Goal: Information Seeking & Learning: Learn about a topic

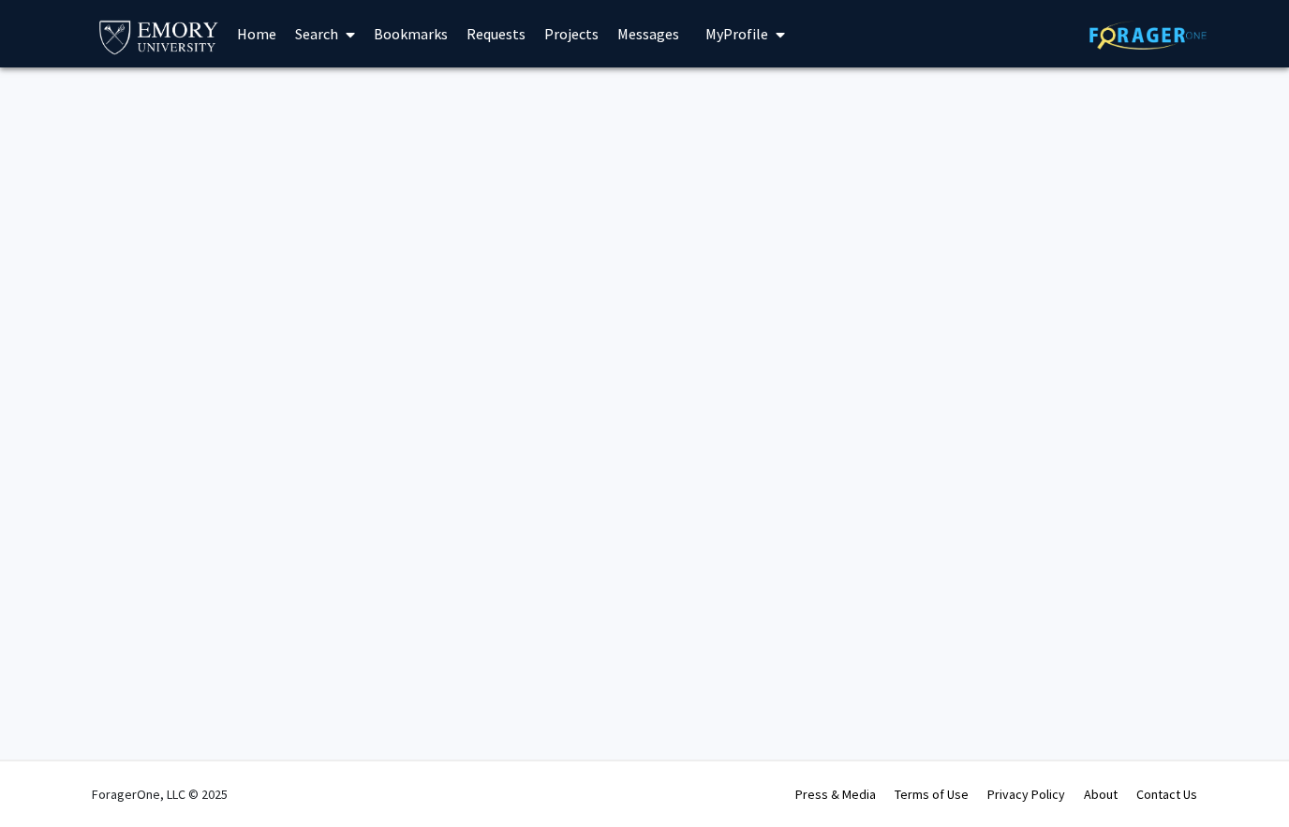
click at [292, 37] on link "Search" at bounding box center [325, 34] width 79 height 66
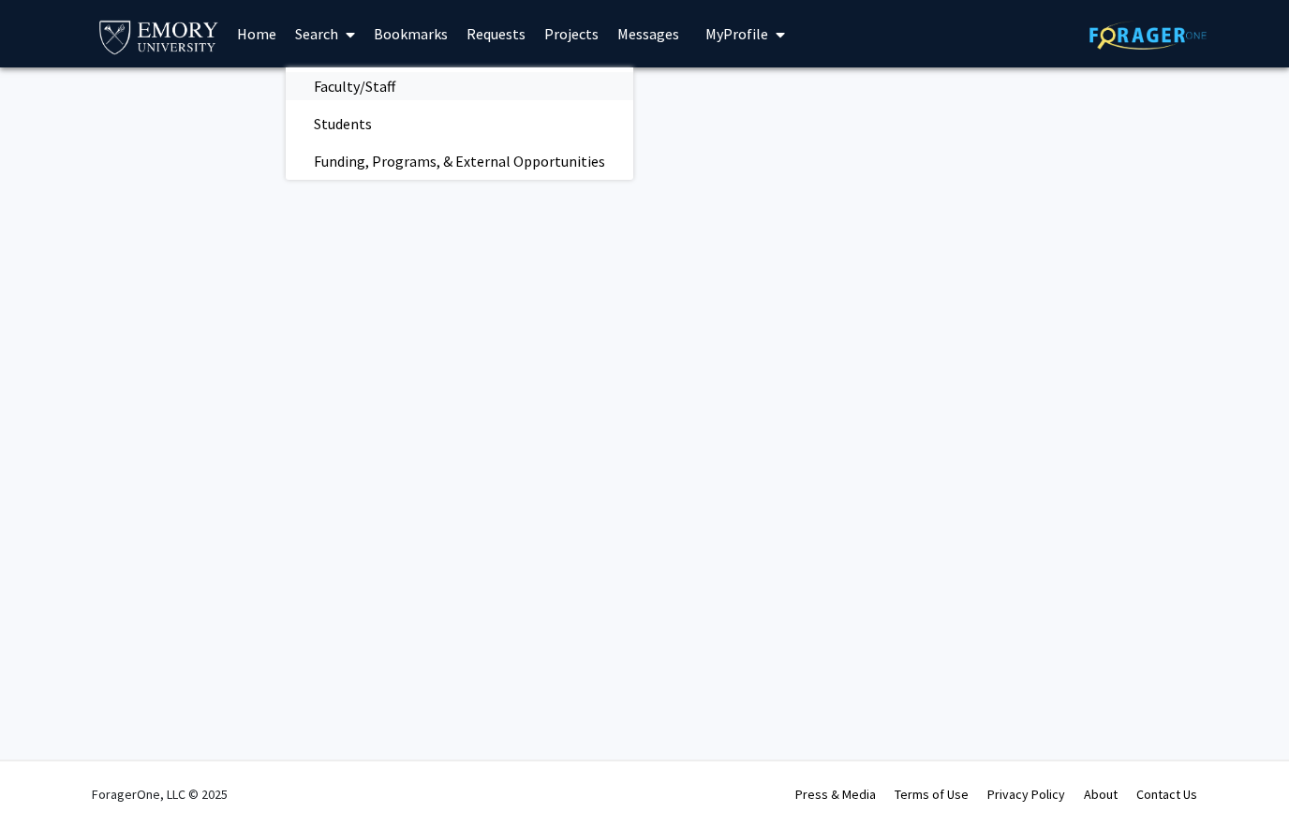
click at [349, 86] on span "Faculty/Staff" at bounding box center [355, 85] width 138 height 37
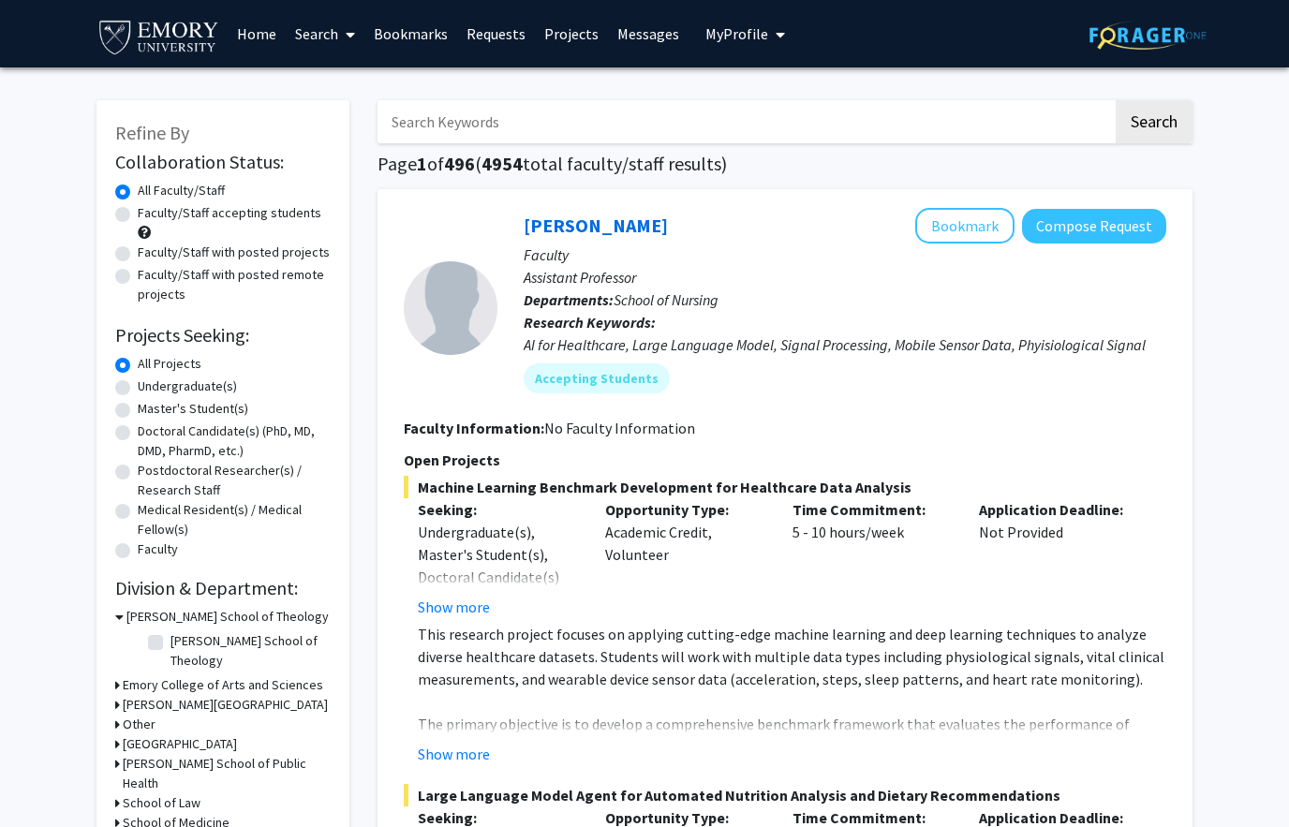
click at [347, 37] on icon at bounding box center [350, 34] width 9 height 15
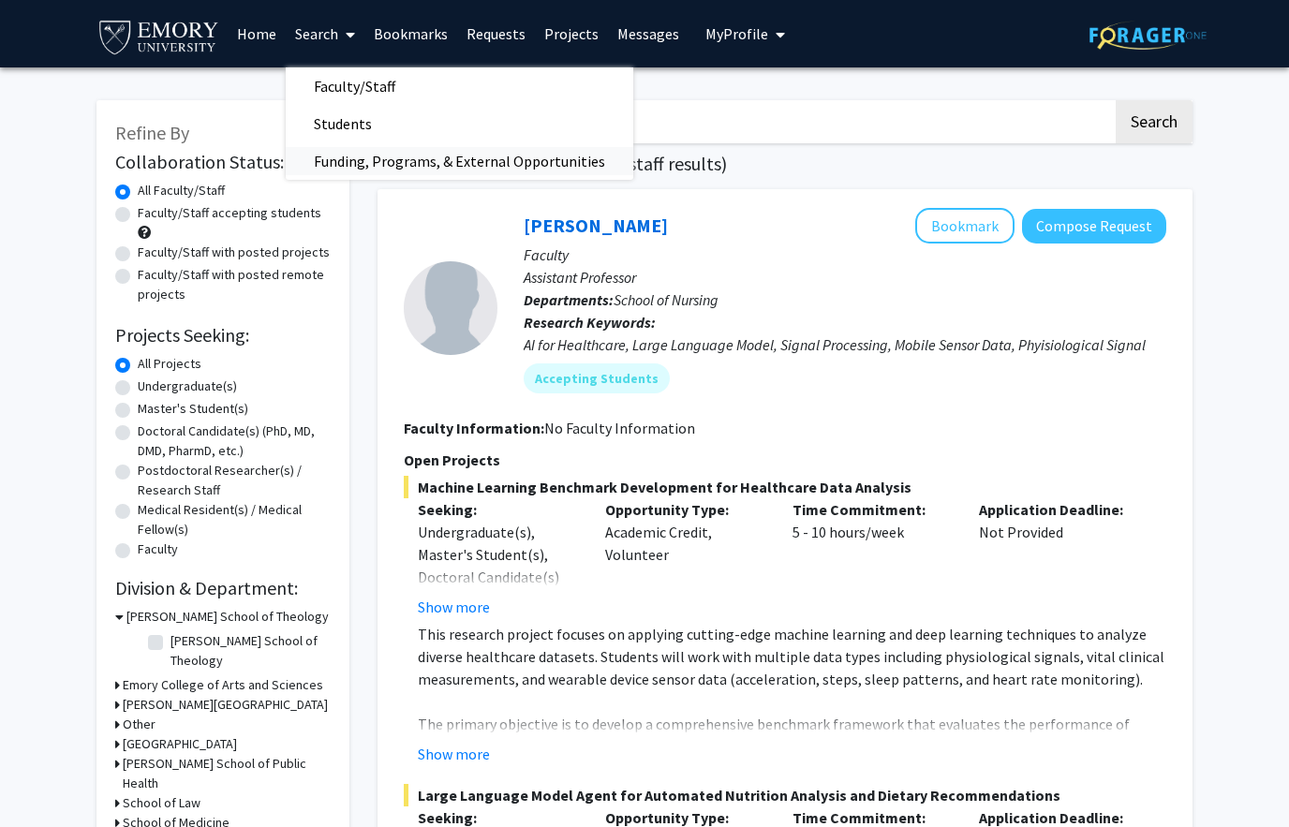
click at [344, 178] on span "Funding, Programs, & External Opportunities" at bounding box center [460, 160] width 348 height 37
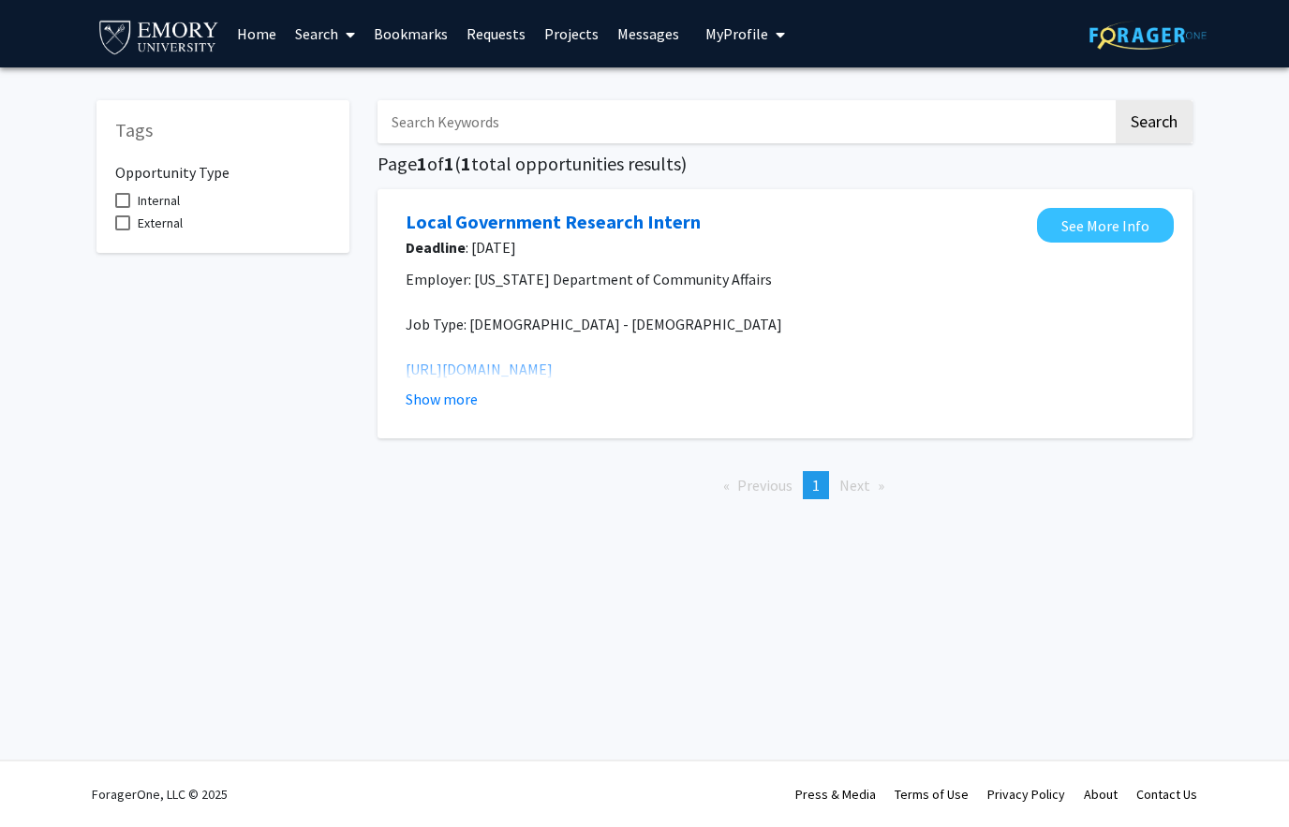
click at [330, 31] on link "Search" at bounding box center [325, 34] width 79 height 66
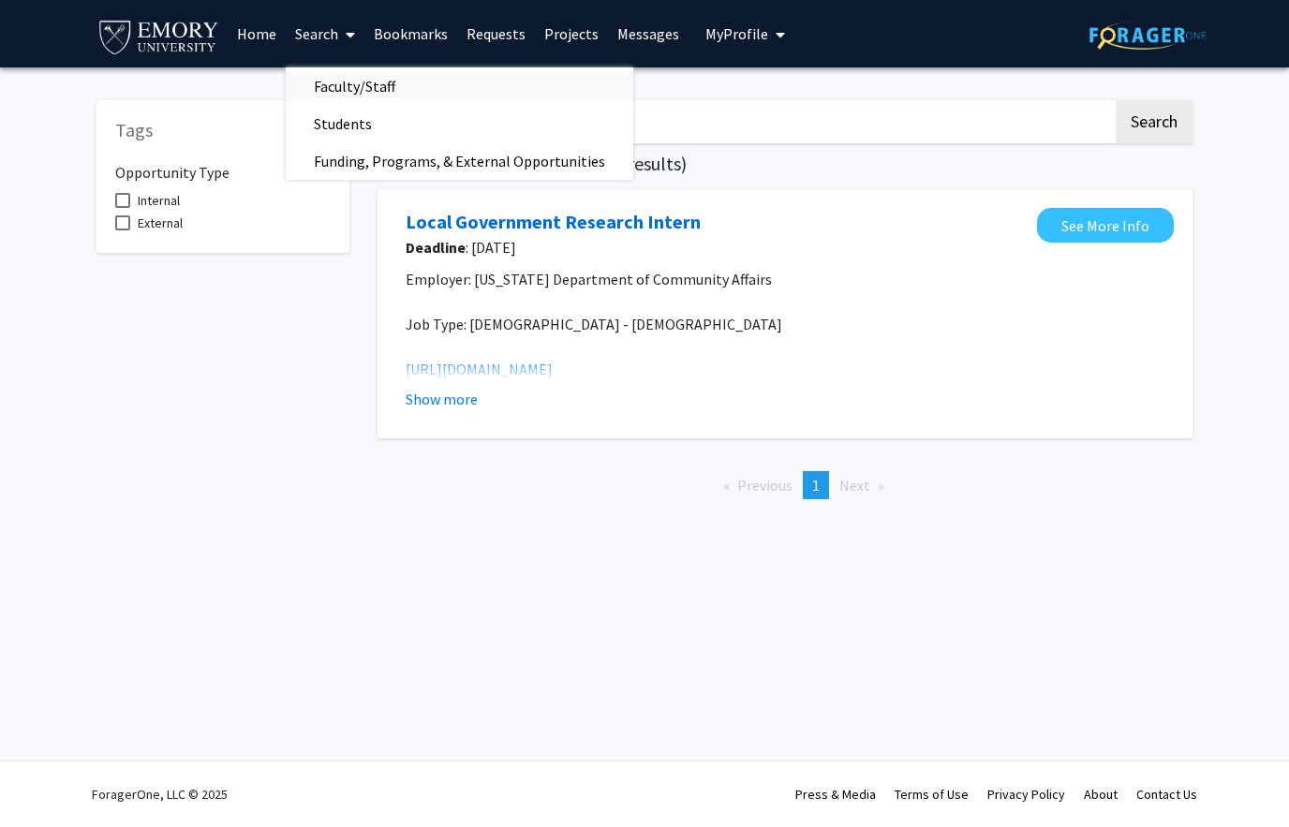
click at [330, 79] on span "Faculty/Staff" at bounding box center [355, 85] width 138 height 37
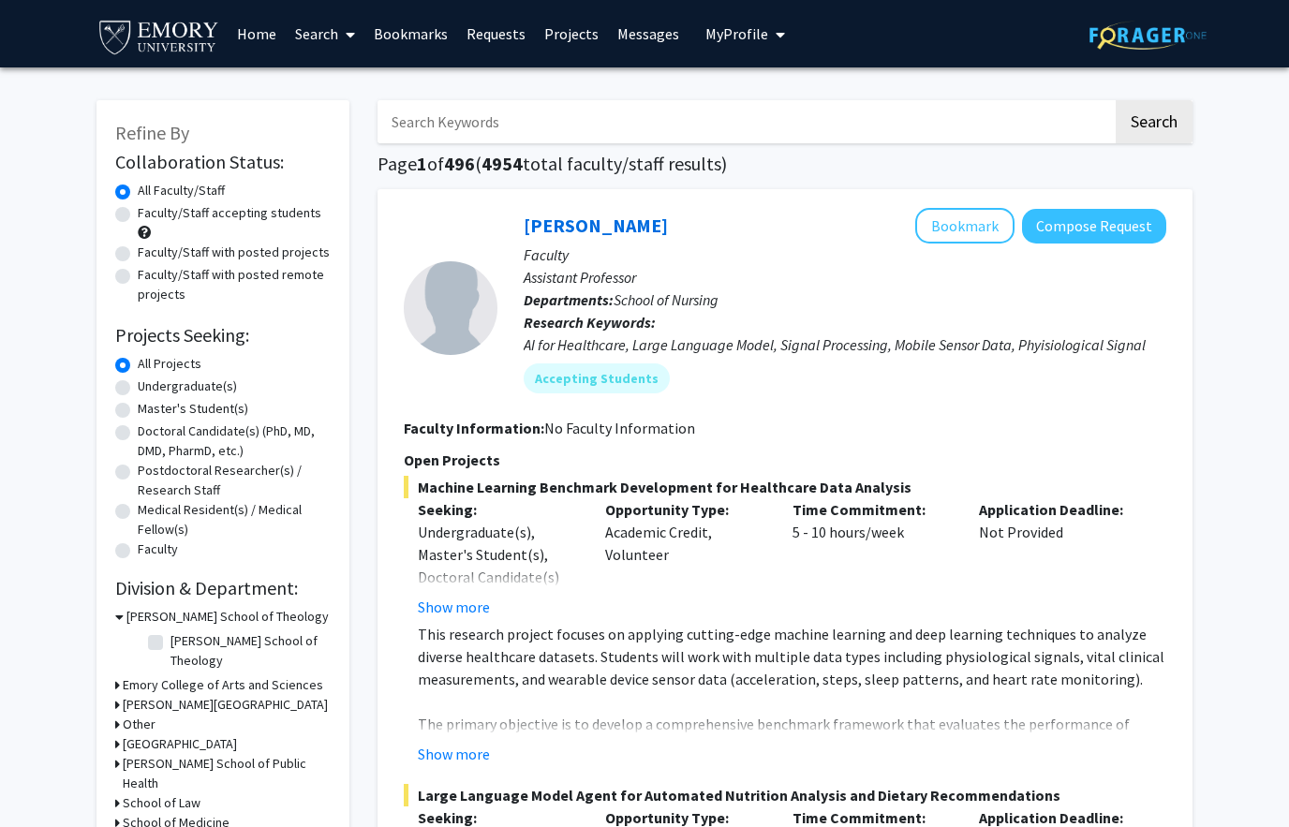
click at [119, 676] on icon at bounding box center [117, 686] width 5 height 20
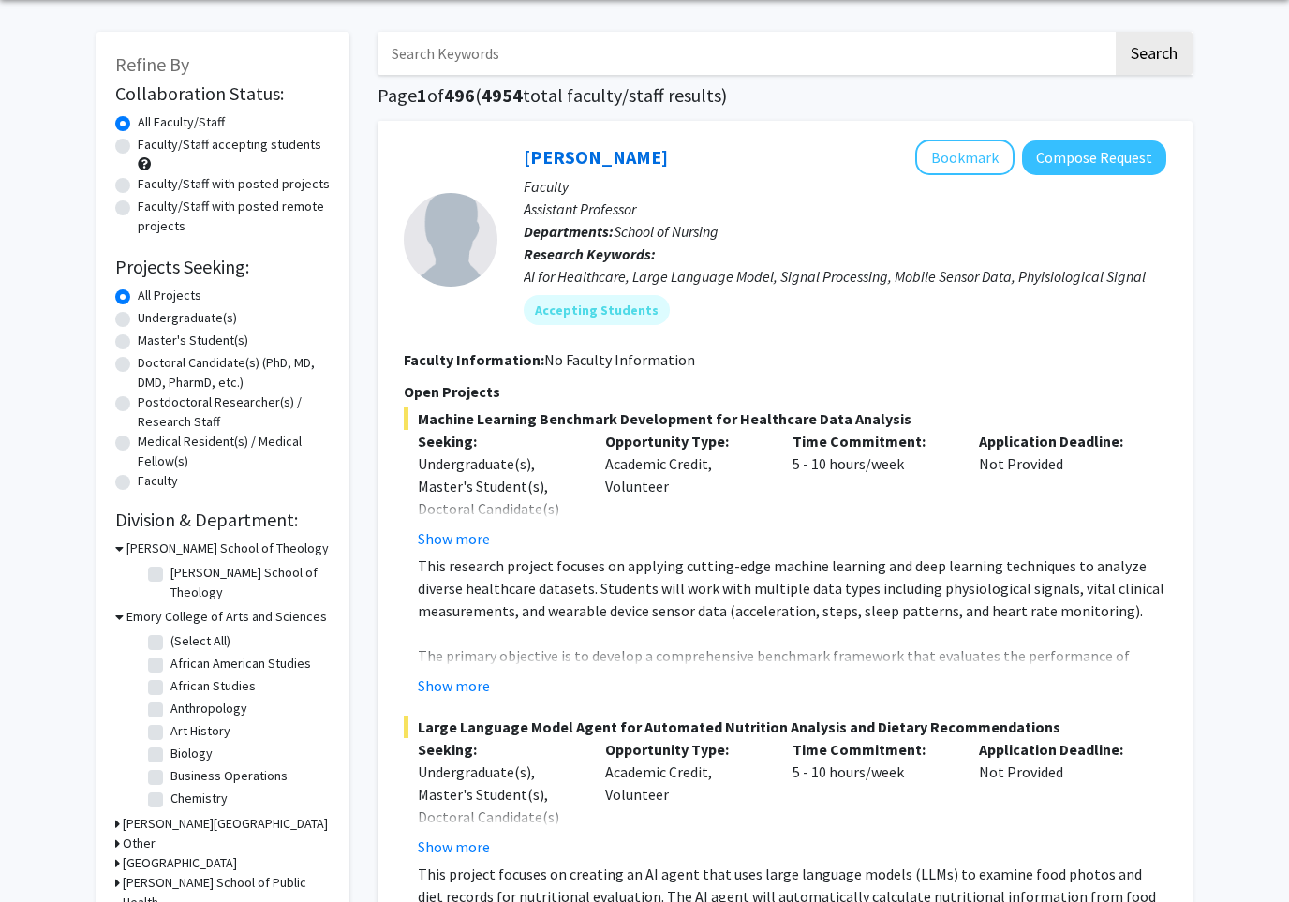
scroll to position [91, 0]
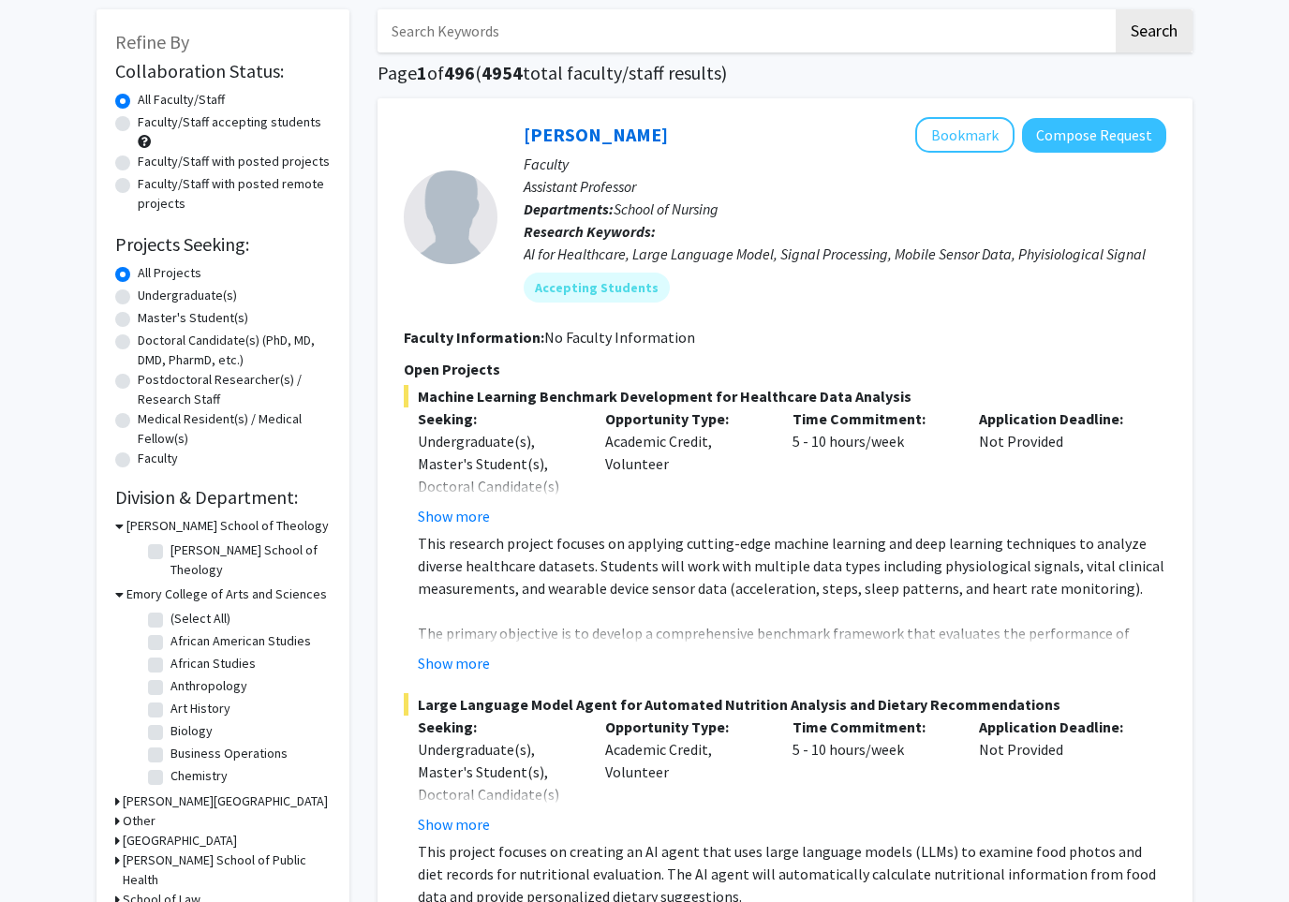
click at [171, 721] on label "Biology" at bounding box center [192, 731] width 42 height 20
click at [171, 721] on input "Biology" at bounding box center [177, 727] width 12 height 12
checkbox input "true"
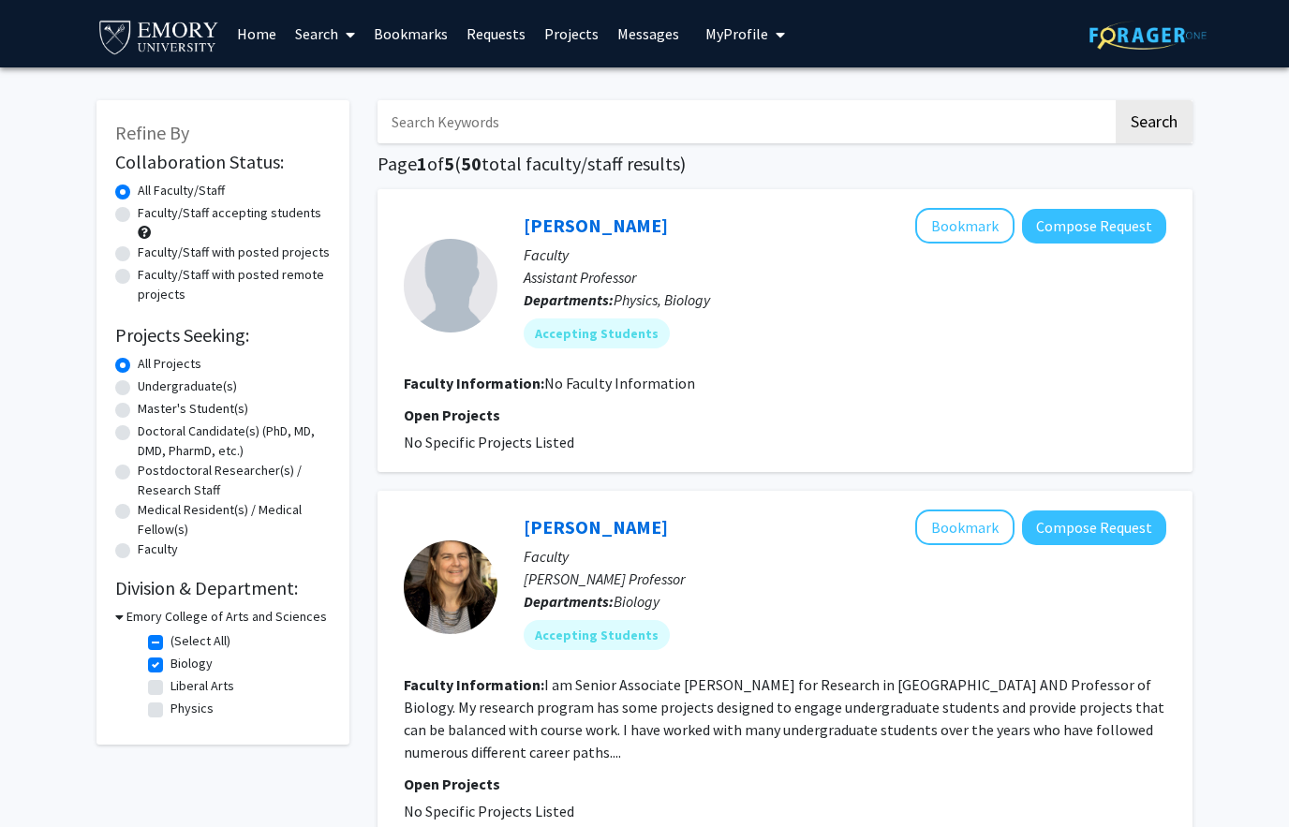
click at [171, 665] on label "Biology" at bounding box center [192, 664] width 42 height 20
click at [171, 665] on input "Biology" at bounding box center [177, 660] width 12 height 12
checkbox input "false"
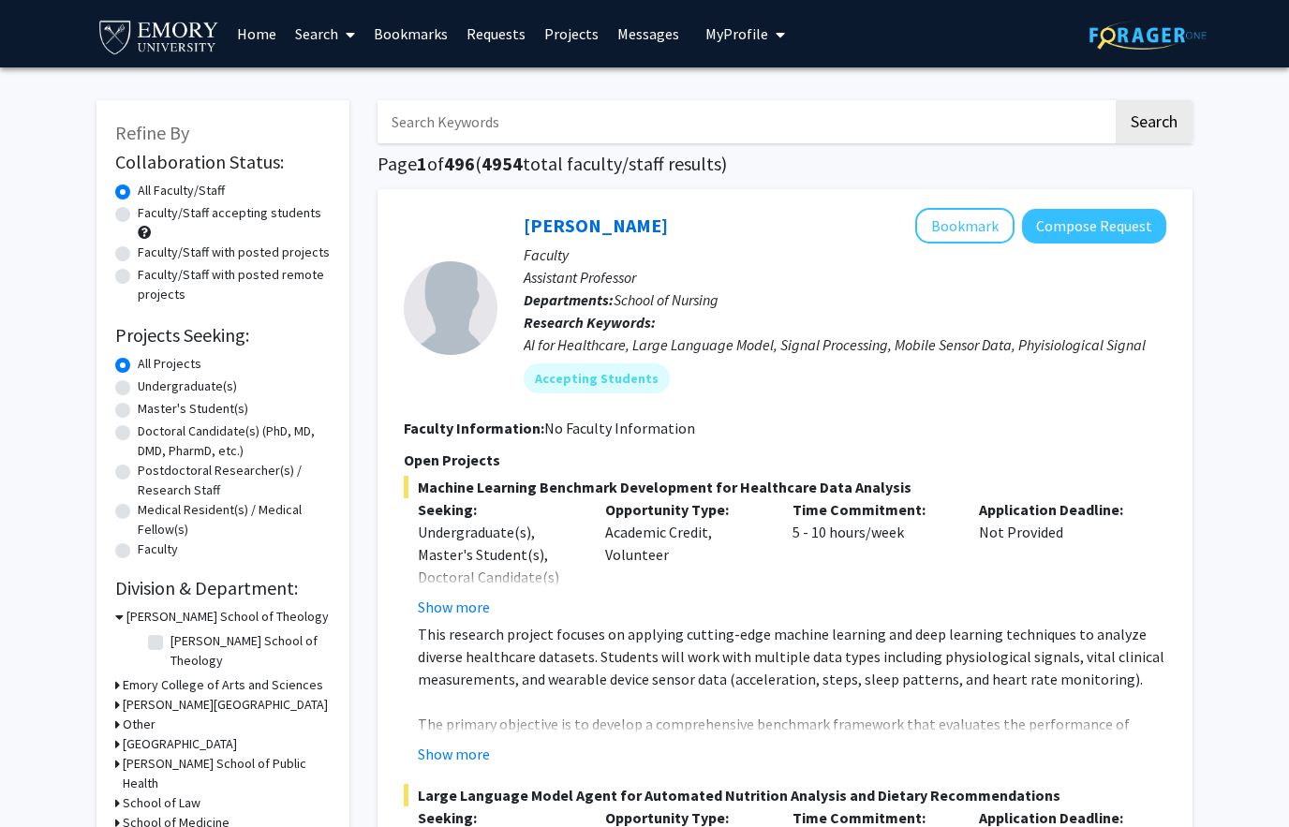
click at [138, 213] on label "Faculty/Staff accepting students" at bounding box center [230, 213] width 184 height 20
click at [138, 213] on input "Faculty/Staff accepting students" at bounding box center [144, 209] width 12 height 12
radio input "true"
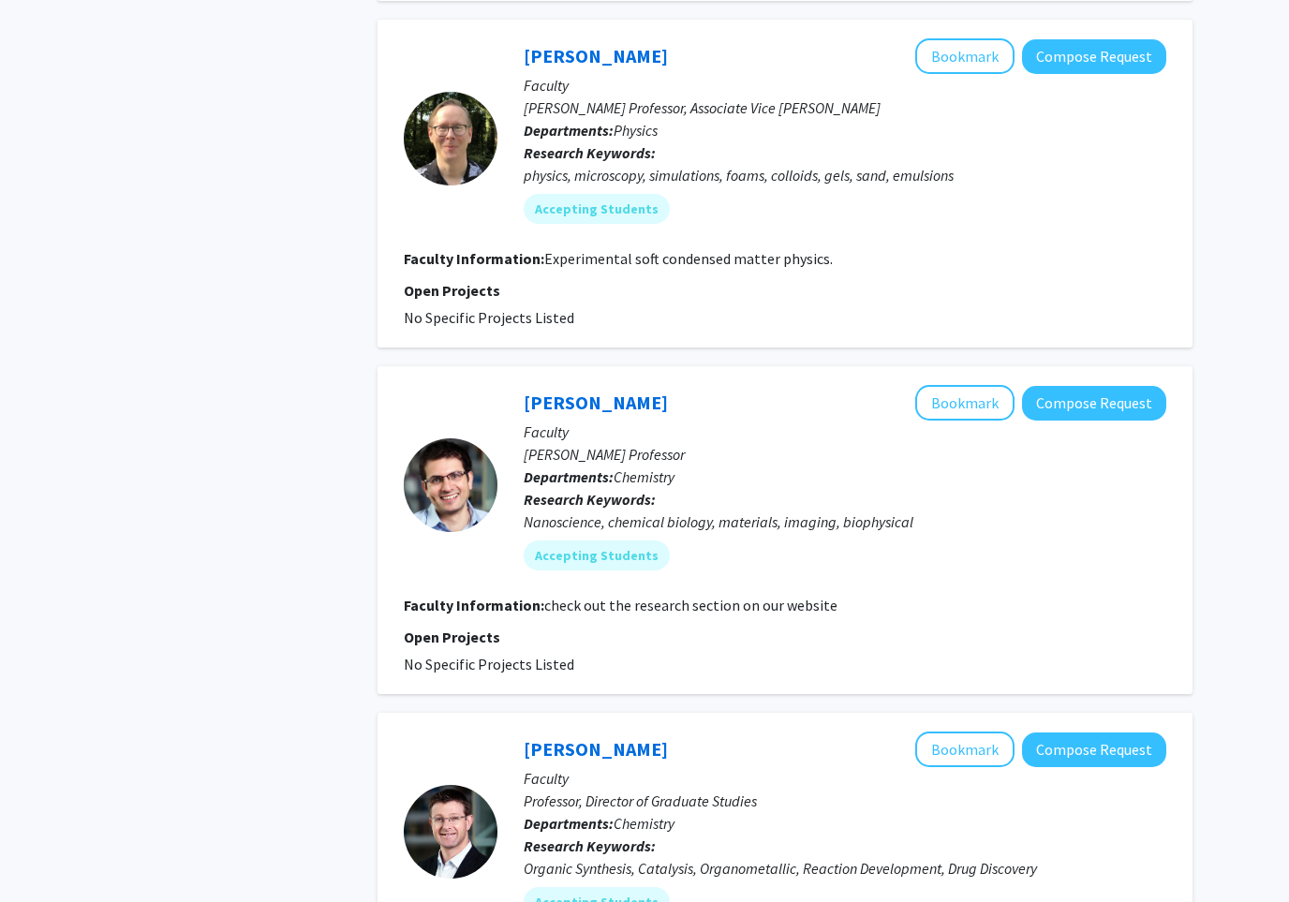
scroll to position [5919, 0]
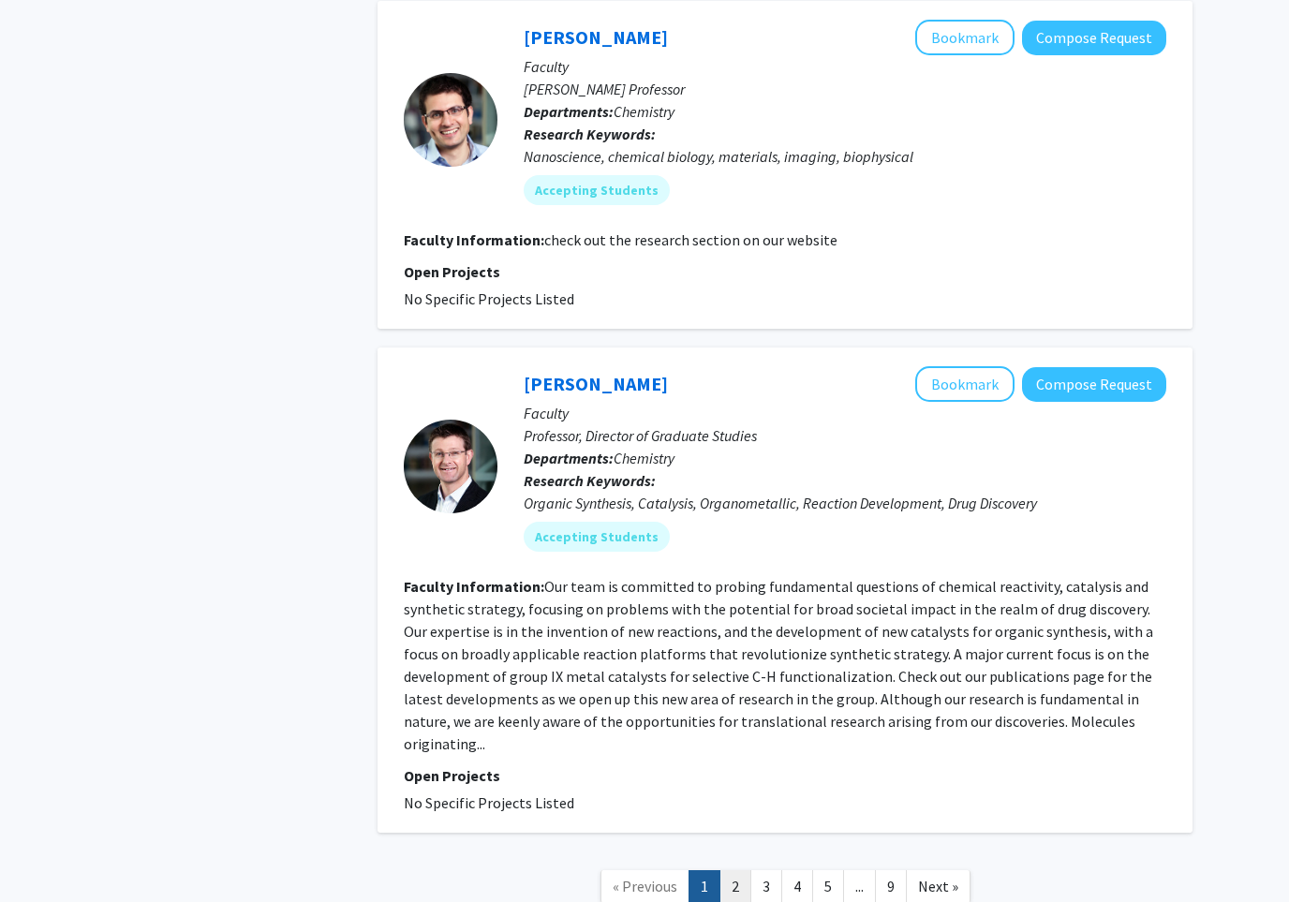
click at [749, 826] on link "2" at bounding box center [736, 886] width 32 height 33
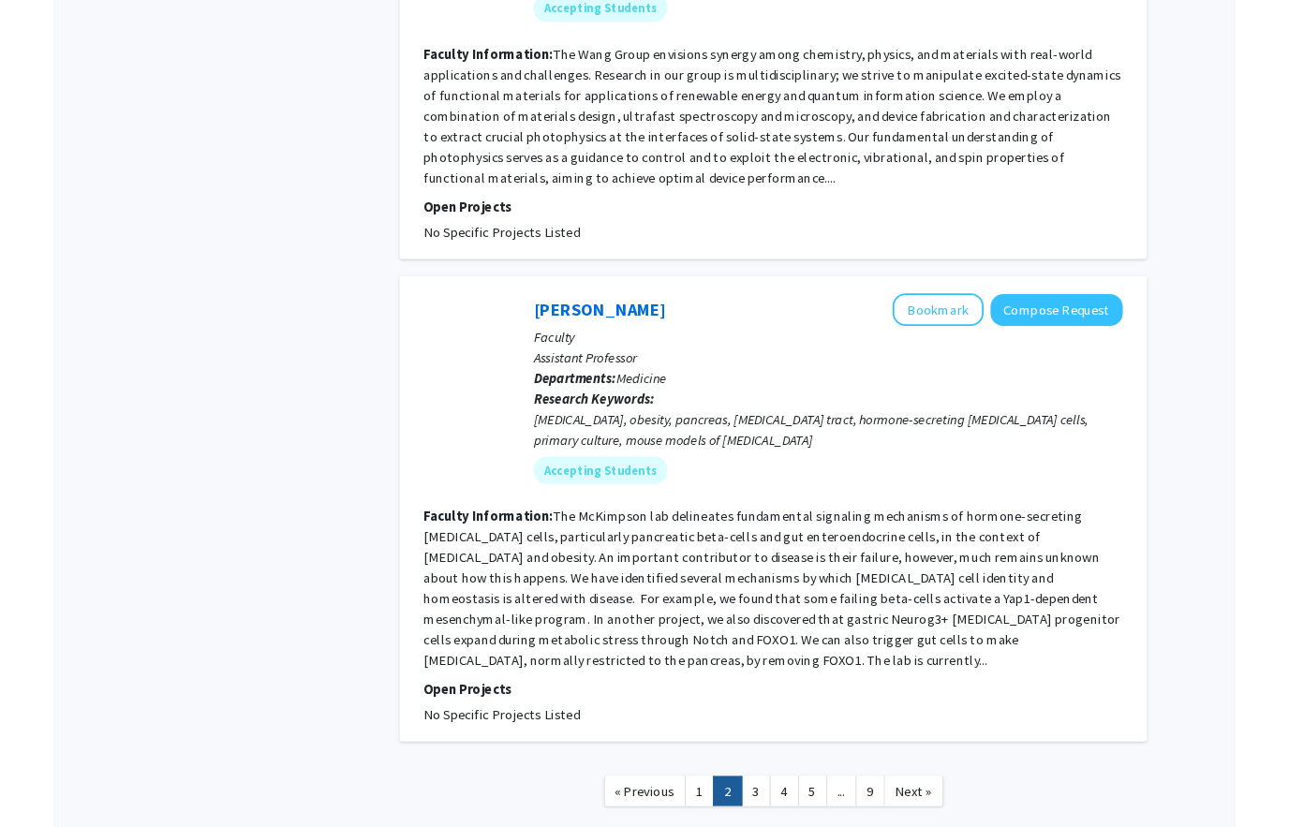
scroll to position [3959, 0]
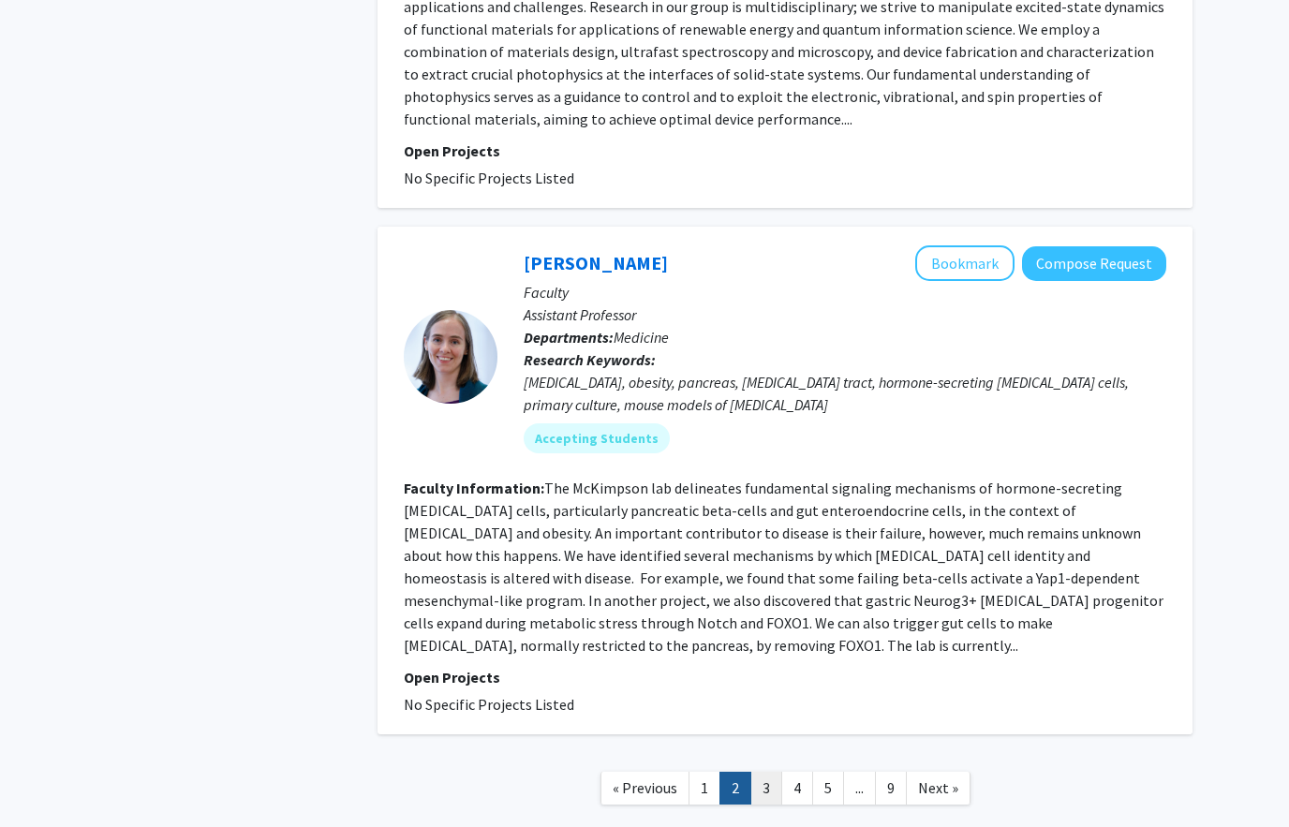
click at [771, 772] on link "3" at bounding box center [766, 788] width 32 height 33
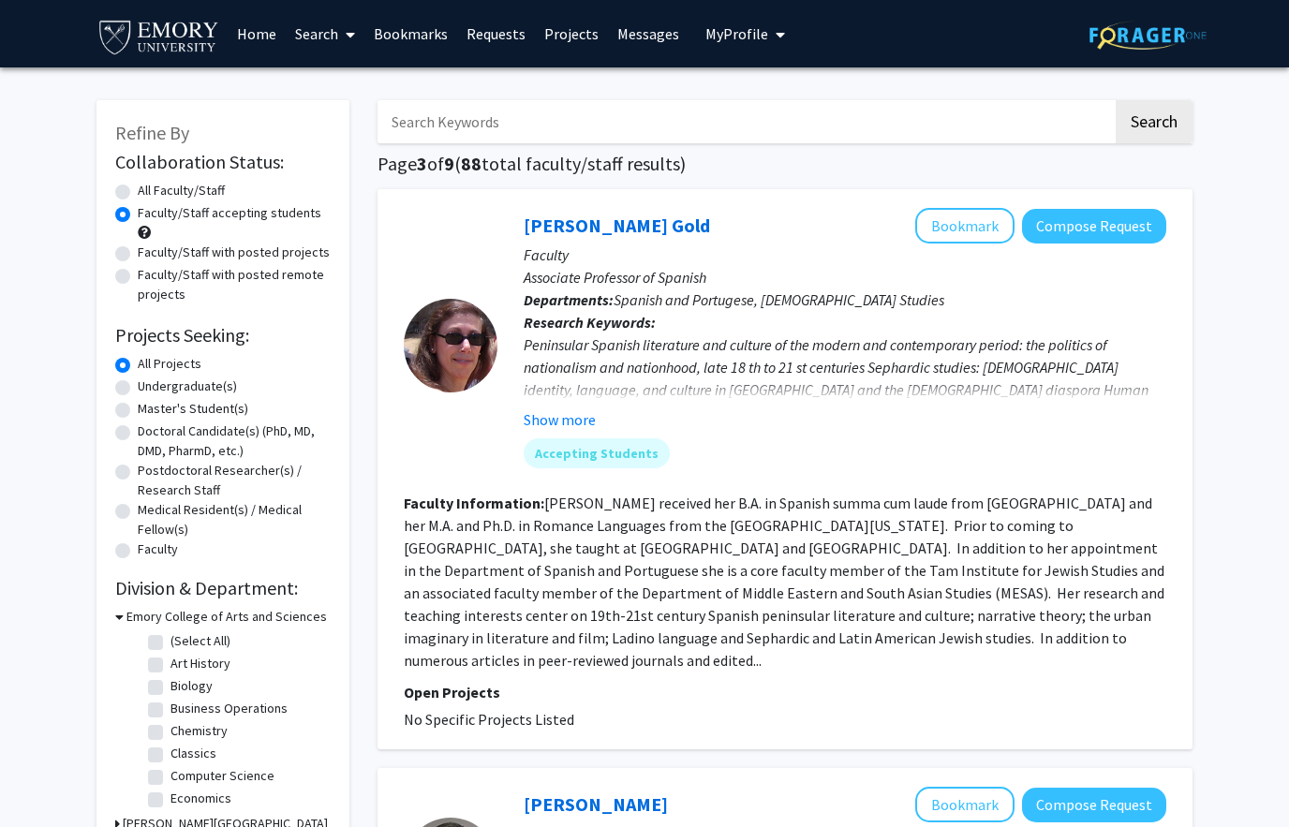
click at [566, 22] on link "Projects" at bounding box center [571, 34] width 73 height 66
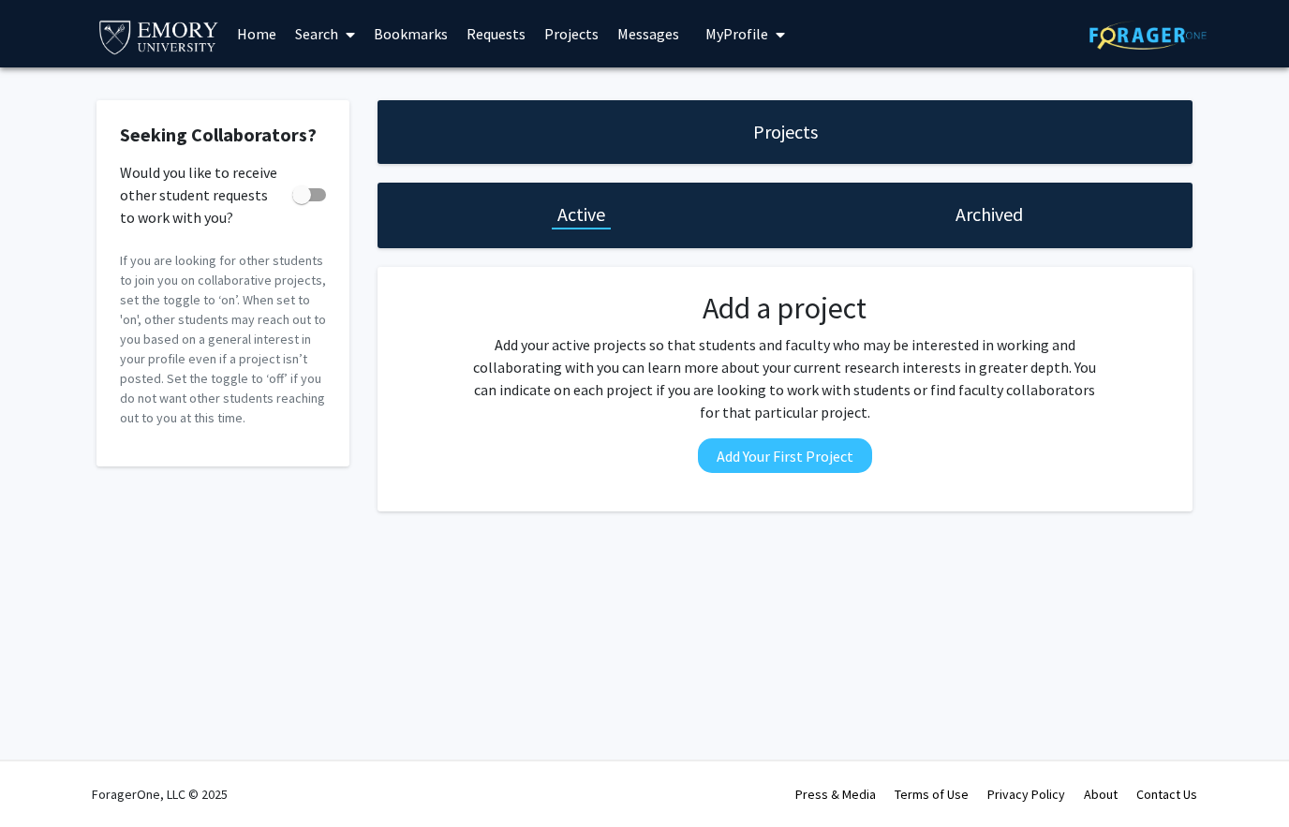
click at [474, 32] on link "Requests" at bounding box center [496, 34] width 78 height 66
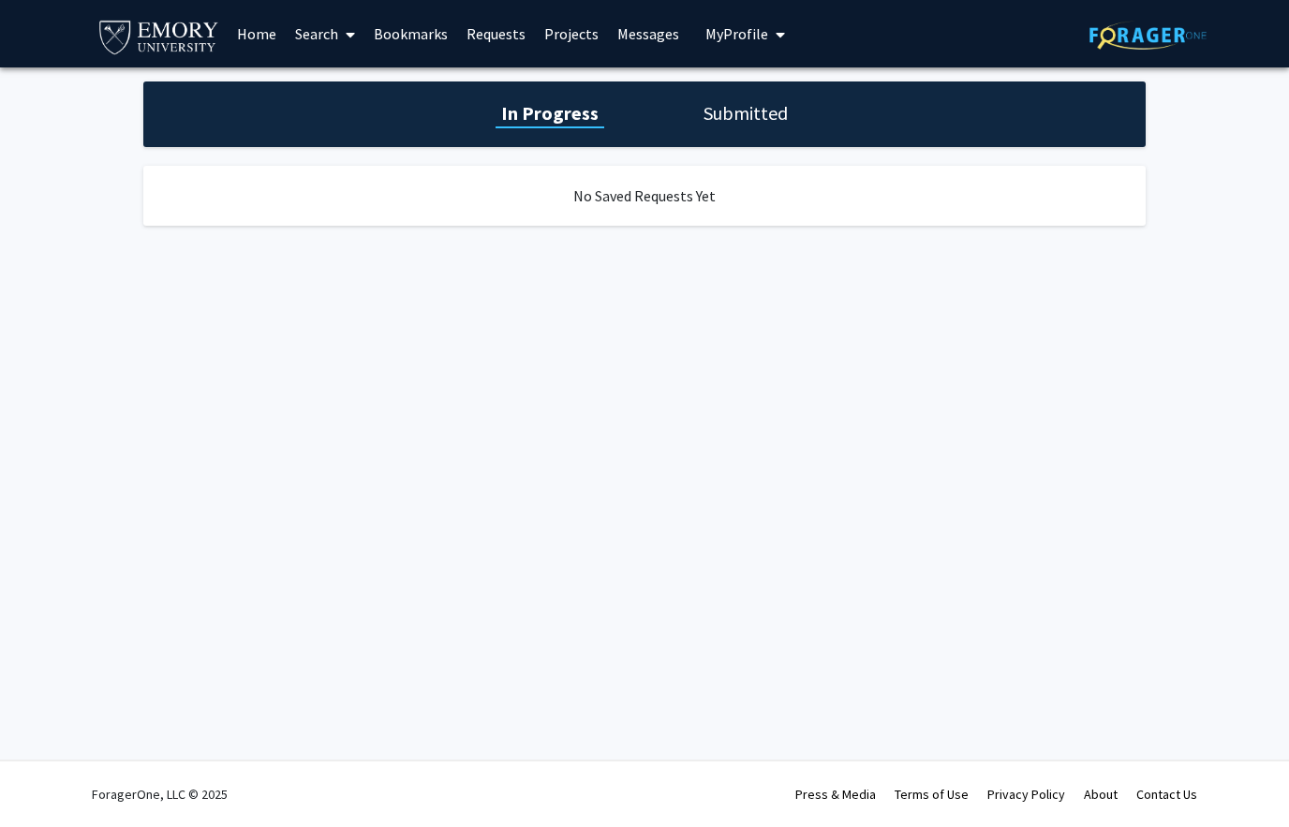
click at [421, 35] on link "Bookmarks" at bounding box center [410, 34] width 93 height 66
